Goal: Transaction & Acquisition: Purchase product/service

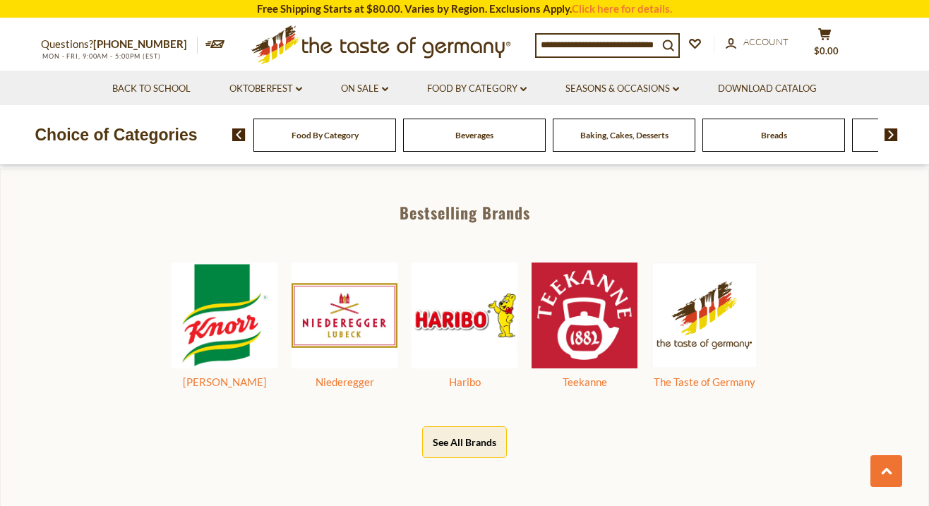
scroll to position [611, 0]
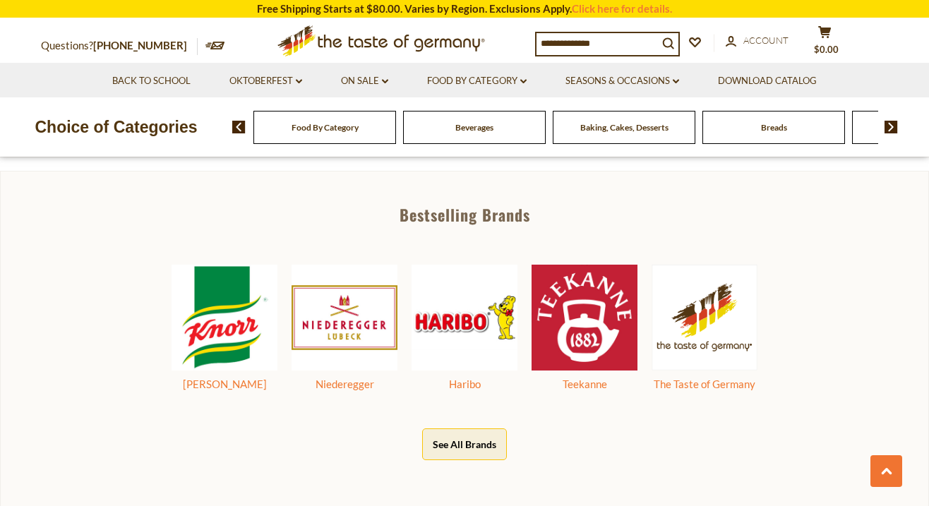
click at [396, 126] on div "Beverages" at bounding box center [324, 127] width 143 height 33
click at [396, 135] on div "Beverages" at bounding box center [324, 127] width 143 height 33
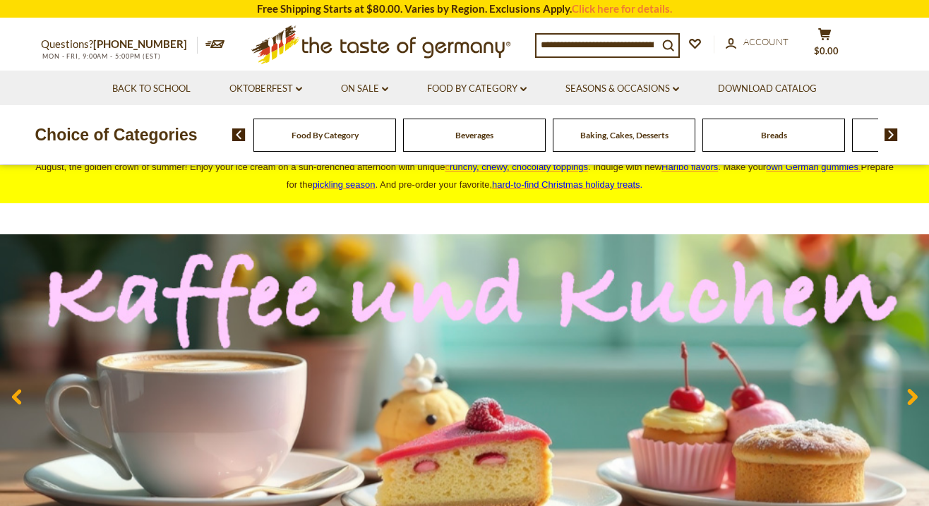
scroll to position [12, 0]
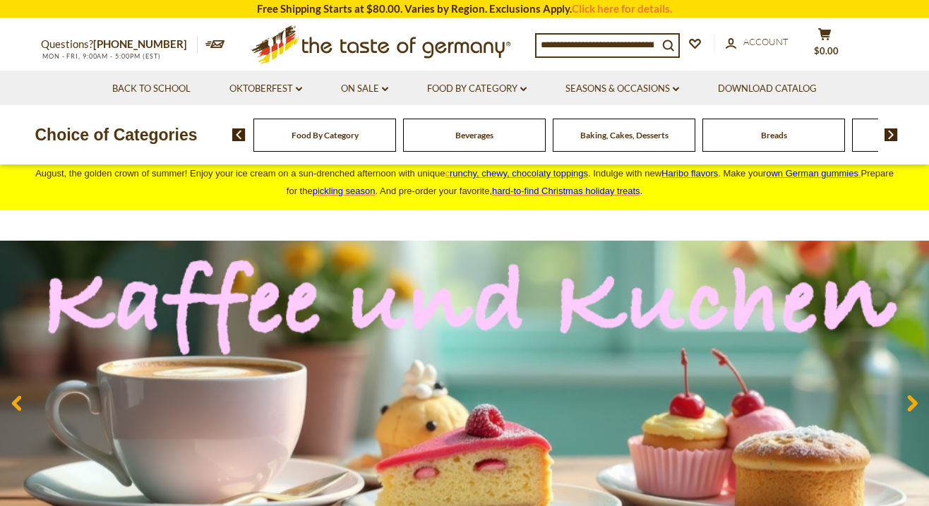
click at [470, 133] on span "Beverages" at bounding box center [474, 135] width 38 height 11
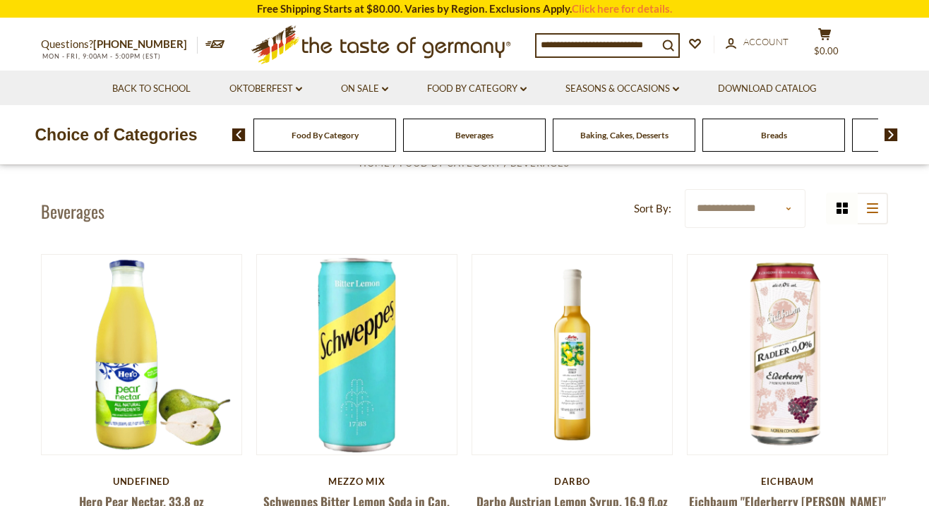
scroll to position [356, 0]
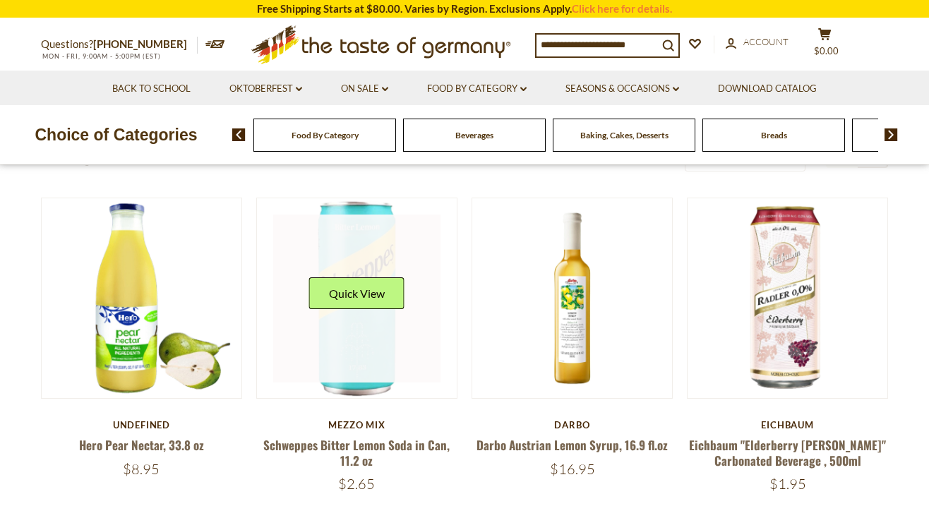
click at [409, 258] on link at bounding box center [357, 299] width 168 height 168
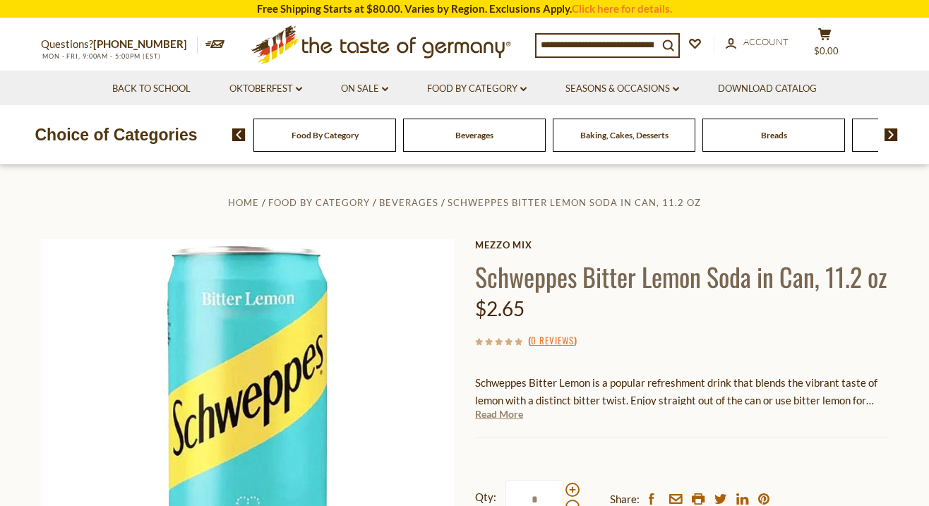
click at [493, 421] on link "Read More" at bounding box center [499, 414] width 48 height 14
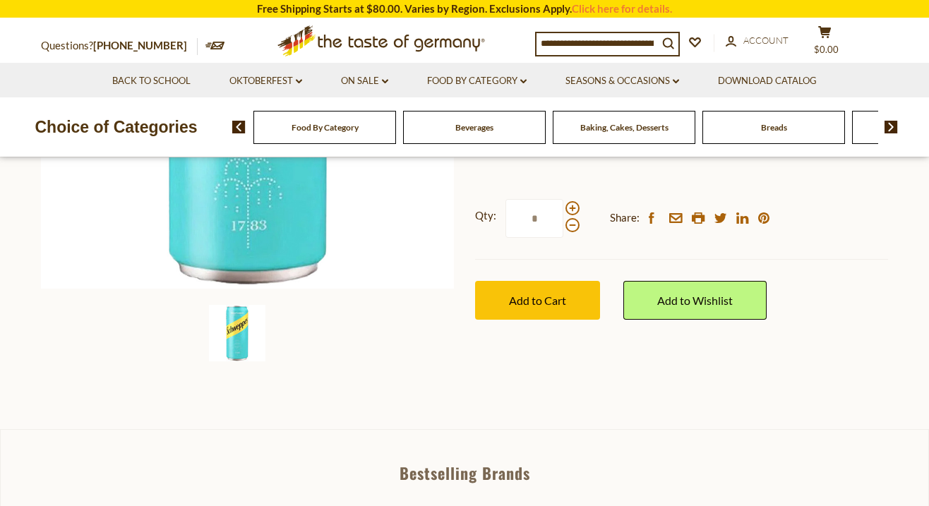
scroll to position [393, 0]
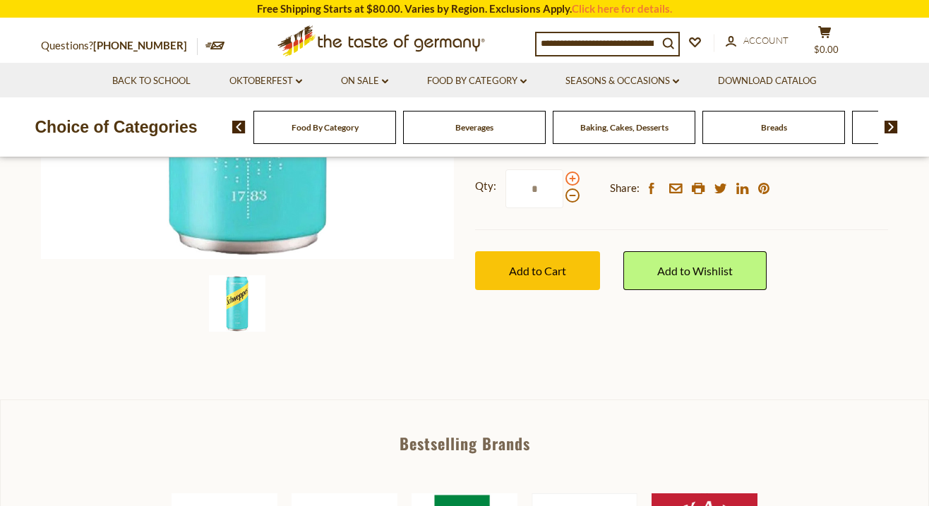
click at [574, 186] on span at bounding box center [572, 178] width 14 height 14
click at [563, 208] on input "*" at bounding box center [534, 188] width 58 height 39
click at [574, 186] on span at bounding box center [572, 178] width 14 height 14
click at [563, 208] on input "*" at bounding box center [534, 188] width 58 height 39
click at [574, 186] on span at bounding box center [572, 178] width 14 height 14
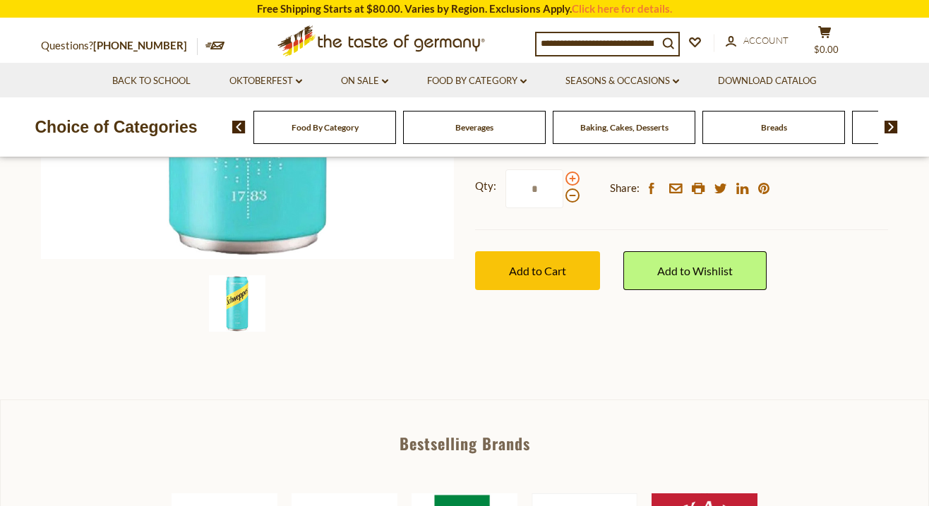
click at [563, 208] on input "*" at bounding box center [534, 188] width 58 height 39
click at [569, 203] on span at bounding box center [572, 195] width 14 height 14
click at [563, 208] on input "*" at bounding box center [534, 188] width 58 height 39
click at [569, 203] on span at bounding box center [572, 195] width 14 height 14
click at [563, 208] on input "*" at bounding box center [534, 188] width 58 height 39
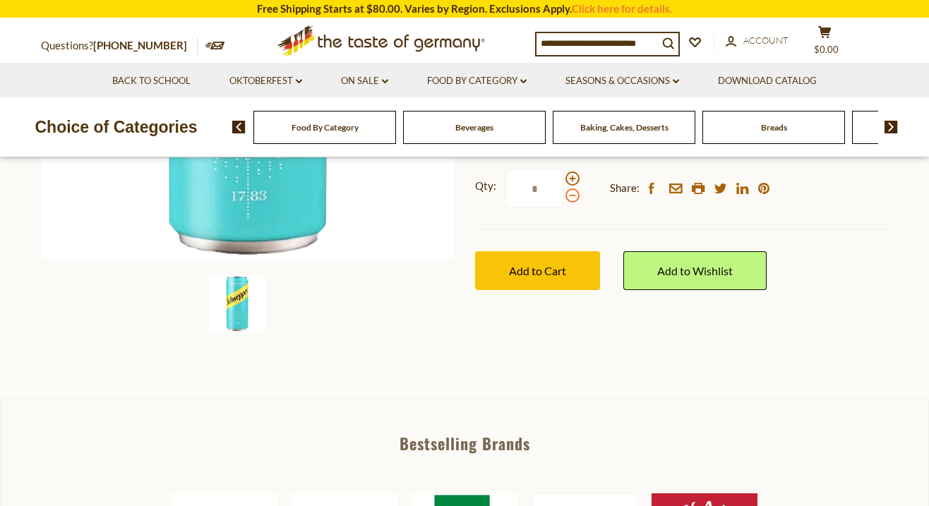
click at [569, 203] on span at bounding box center [572, 195] width 14 height 14
click at [563, 208] on input "*" at bounding box center [534, 188] width 58 height 39
click at [569, 186] on span at bounding box center [572, 178] width 14 height 14
click at [563, 208] on input "*" at bounding box center [534, 188] width 58 height 39
click at [569, 186] on span at bounding box center [572, 178] width 14 height 14
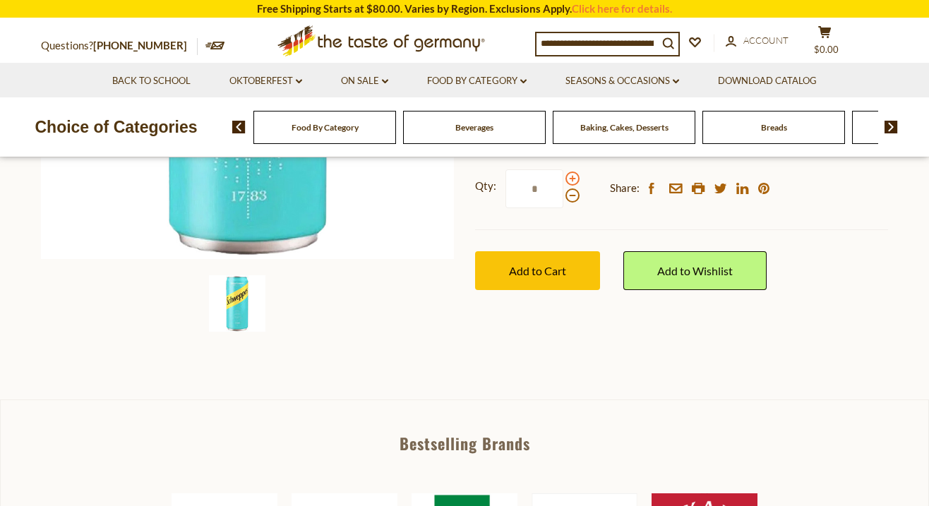
click at [563, 208] on input "*" at bounding box center [534, 188] width 58 height 39
type input "*"
click at [574, 290] on button "Add to Cart" at bounding box center [537, 270] width 125 height 39
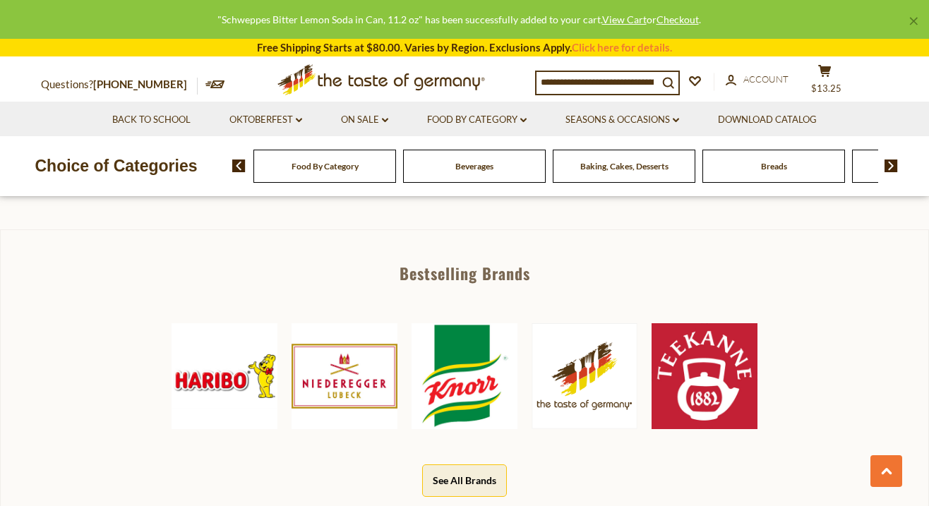
scroll to position [565, 0]
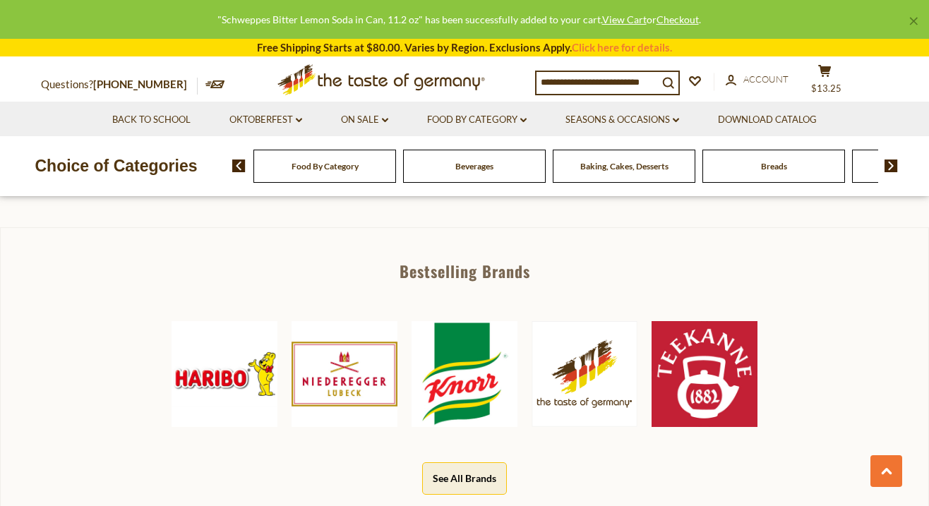
click at [346, 376] on img at bounding box center [344, 374] width 106 height 106
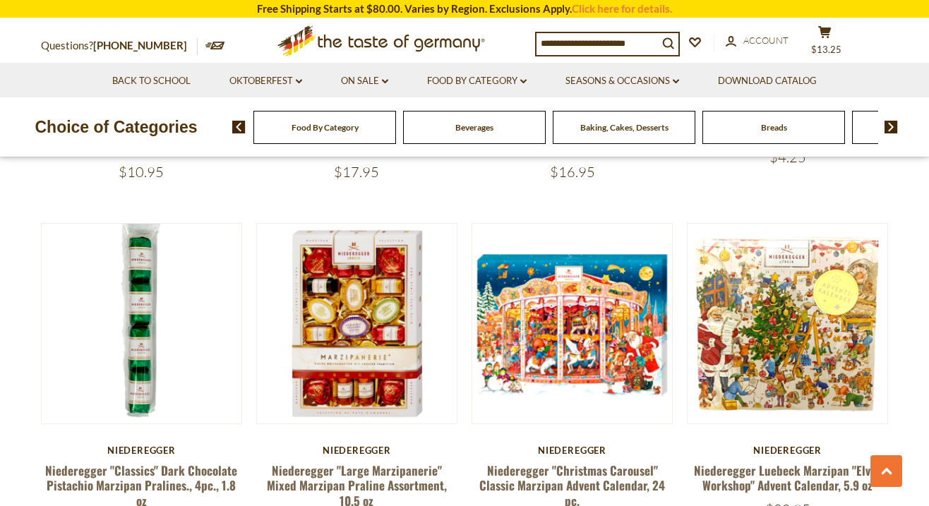
scroll to position [1852, 0]
